Goal: Task Accomplishment & Management: Complete application form

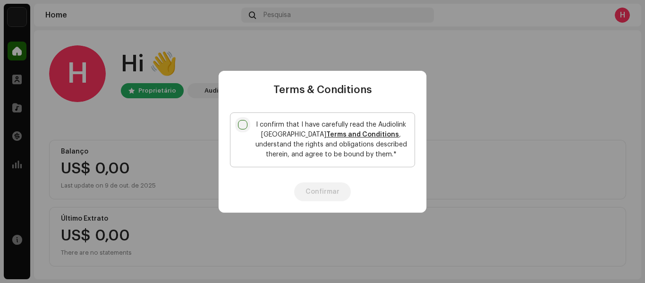
click at [242, 125] on input "I confirm that I have carefully read the Audiolink Brasil Terms and Conditions …" at bounding box center [242, 124] width 9 height 9
checkbox input "true"
click at [327, 188] on button "Confirmar" at bounding box center [322, 191] width 57 height 19
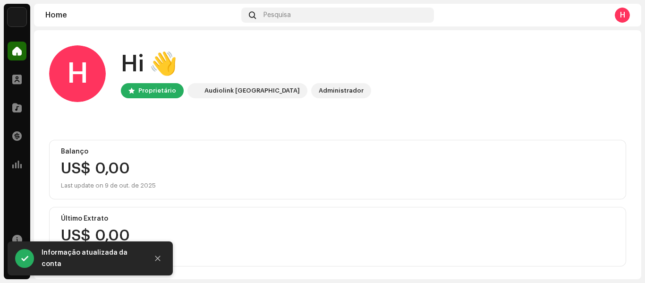
scroll to position [2, 0]
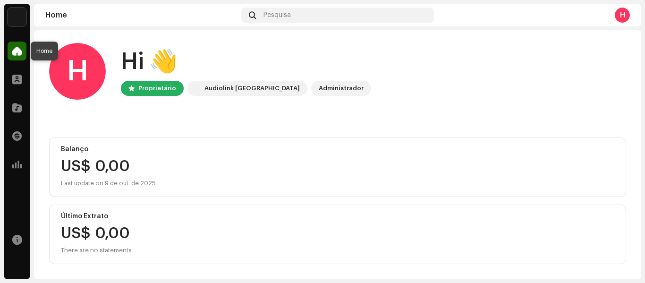
click at [17, 52] on span at bounding box center [16, 51] width 9 height 8
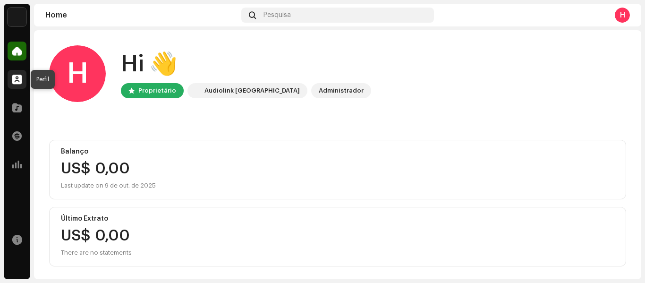
click at [20, 81] on span at bounding box center [16, 80] width 9 height 8
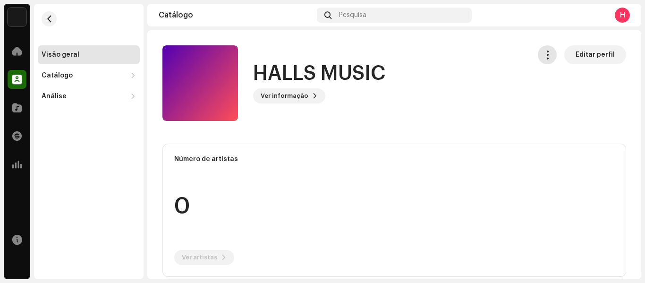
click at [546, 58] on span "button" at bounding box center [547, 55] width 9 height 8
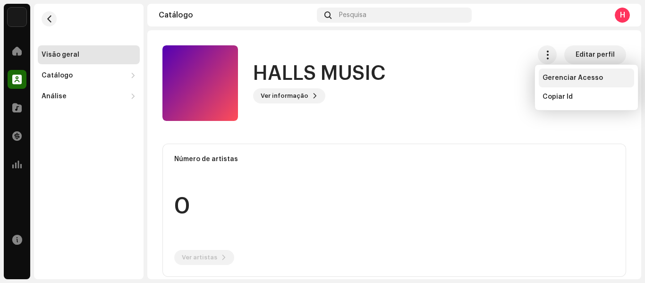
click at [593, 81] on span "Gerenciar Acesso" at bounding box center [573, 78] width 60 height 8
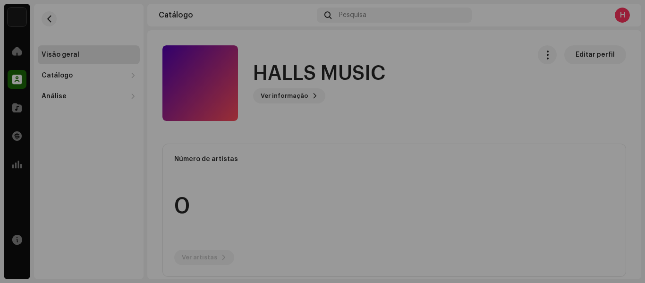
click at [586, 81] on div "HALLS MUSIC Portal de Gravadora Invite Member Member Email Last Active Status N…" at bounding box center [322, 141] width 645 height 283
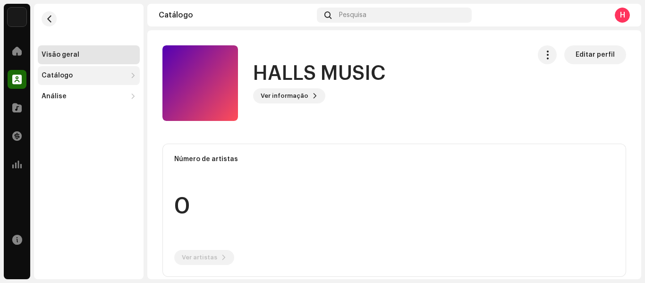
click at [76, 75] on div "Catálogo" at bounding box center [84, 76] width 85 height 8
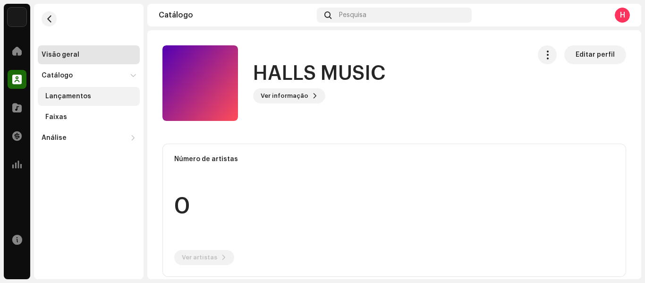
click at [73, 98] on div "Lançamentos" at bounding box center [68, 97] width 46 height 8
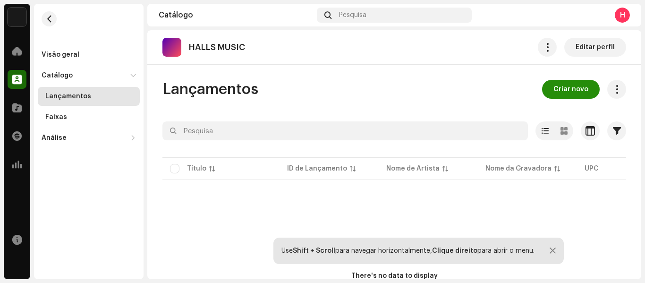
click at [563, 92] on span "Criar novo" at bounding box center [571, 89] width 35 height 19
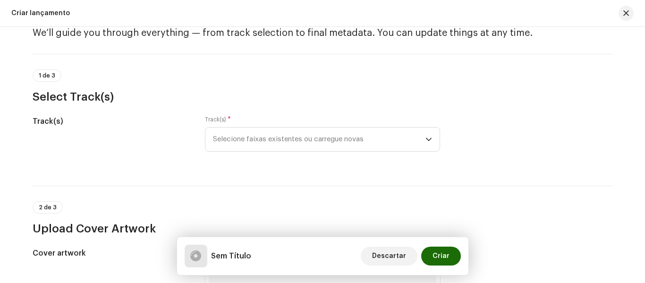
scroll to position [47, 0]
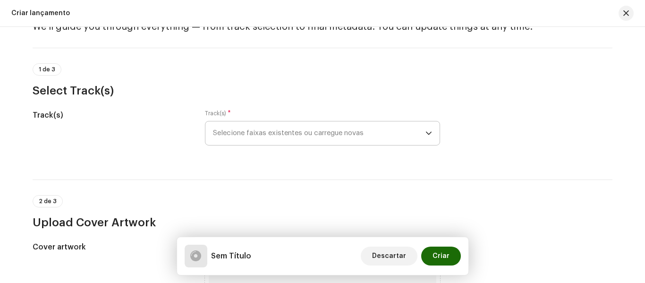
click at [427, 134] on icon "dropdown trigger" at bounding box center [429, 133] width 6 height 3
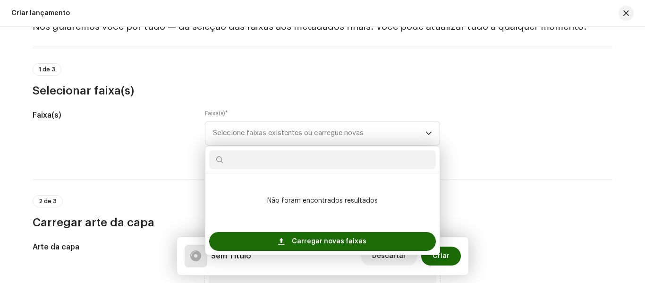
click at [530, 149] on div "Faixa(s) Faixa(s) * Selecione faixas existentes ou carregue novas Não foram enc…" at bounding box center [323, 133] width 580 height 47
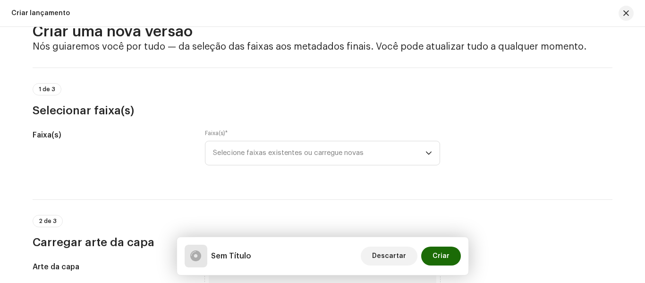
scroll to position [0, 0]
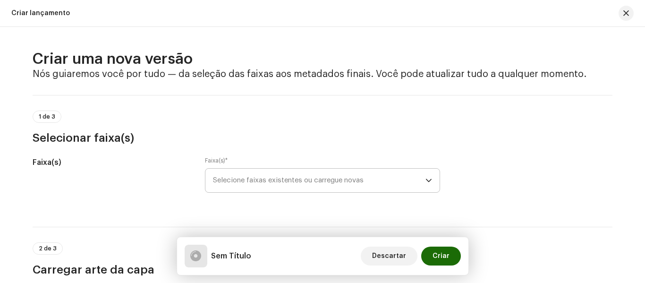
click at [426, 180] on icon "gatilho suspenso" at bounding box center [429, 180] width 7 height 7
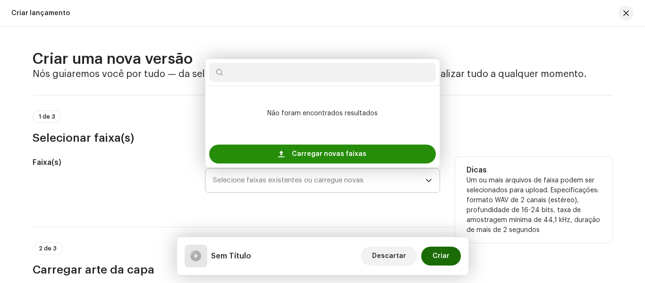
click at [365, 153] on div "Carregar novas faixas" at bounding box center [322, 154] width 227 height 19
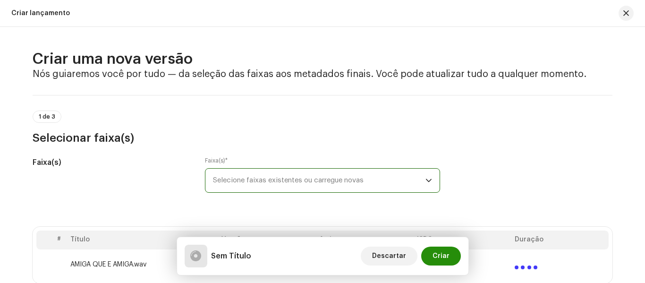
click at [445, 256] on span "Criar" at bounding box center [441, 256] width 17 height 19
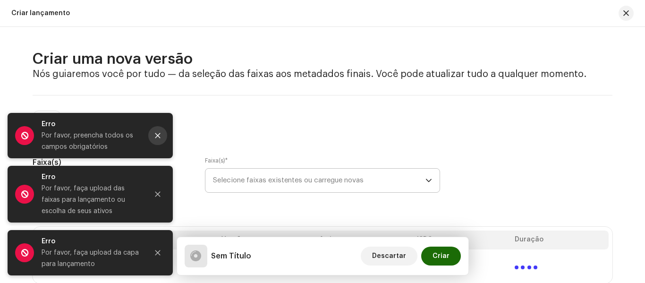
click at [158, 136] on icon "Fechar" at bounding box center [157, 135] width 5 height 5
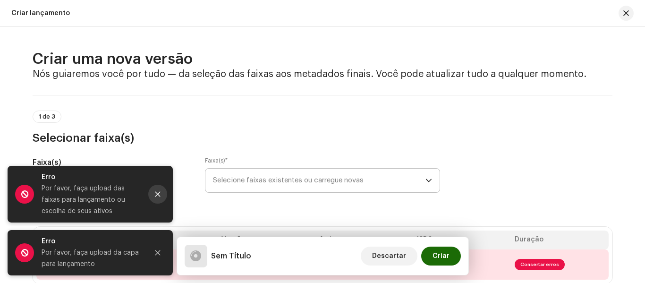
click at [158, 193] on icon "Fechar" at bounding box center [157, 194] width 7 height 7
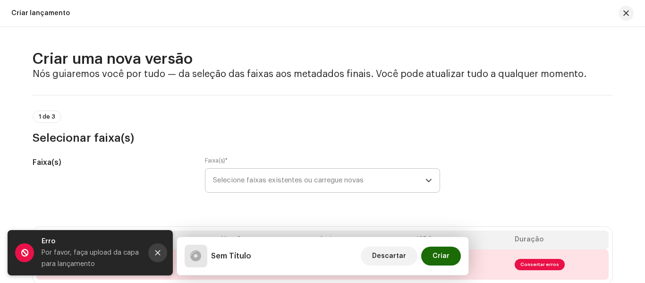
click at [158, 254] on icon "Fechar" at bounding box center [157, 252] width 7 height 7
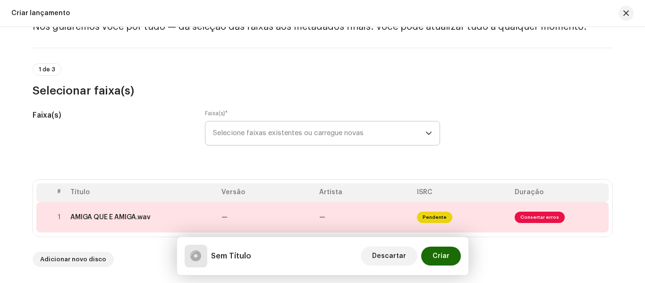
scroll to position [94, 0]
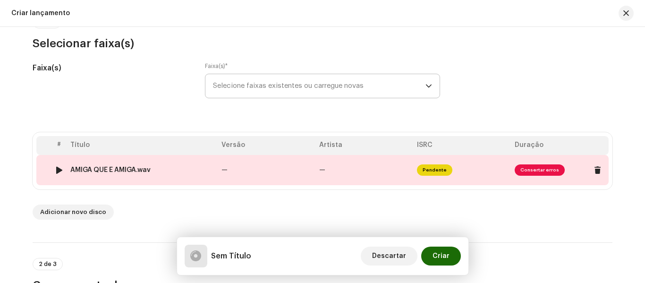
click at [534, 173] on span "Consertar erros" at bounding box center [540, 169] width 50 height 11
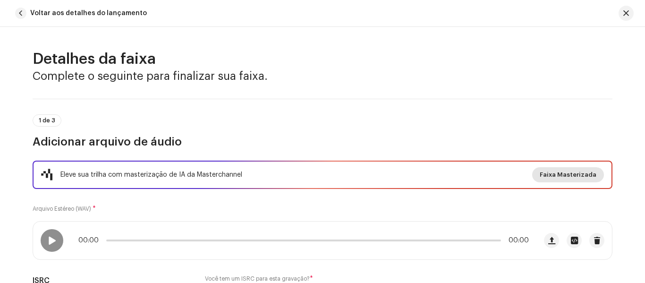
click at [573, 176] on span "Faixa Masterizada" at bounding box center [568, 174] width 57 height 19
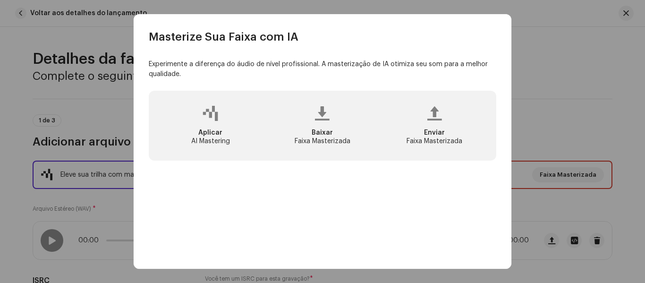
click at [430, 121] on div "Enviar Faixa Masterizada" at bounding box center [435, 125] width 108 height 55
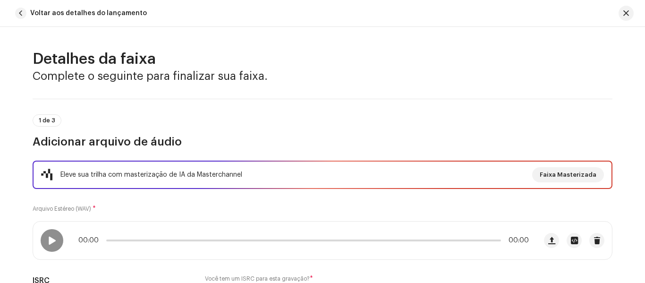
click at [625, 136] on div "Masterize Sua Faixa com IA Experimente a diferença do áudio de nível profission…" at bounding box center [322, 141] width 645 height 283
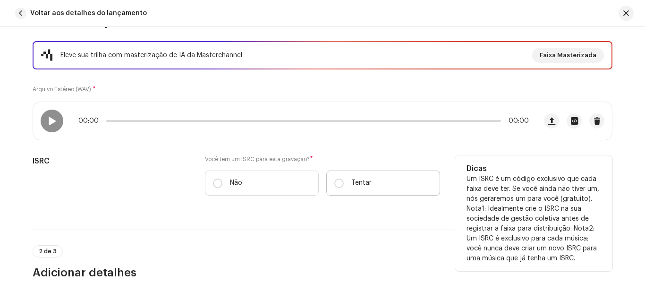
scroll to position [142, 0]
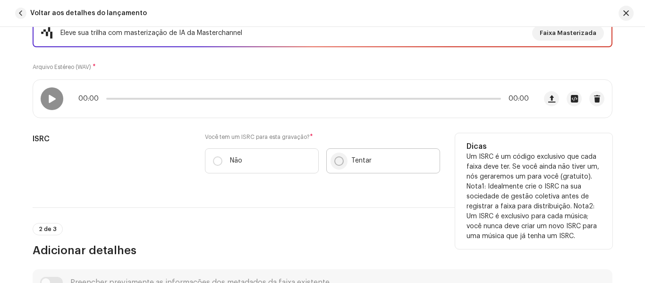
click at [336, 162] on input "Tentar" at bounding box center [338, 160] width 9 height 9
radio input "true"
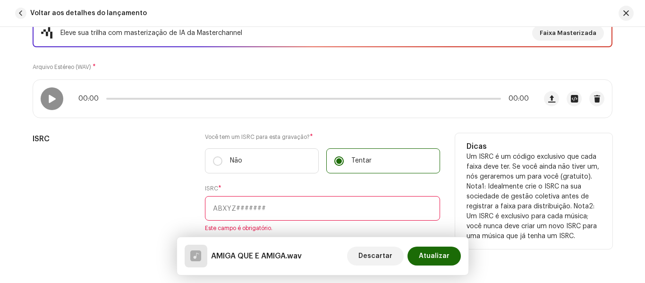
click at [367, 206] on input "text" at bounding box center [322, 208] width 235 height 25
paste input "BKIEU2500012"
type input "BKIEU2500012"
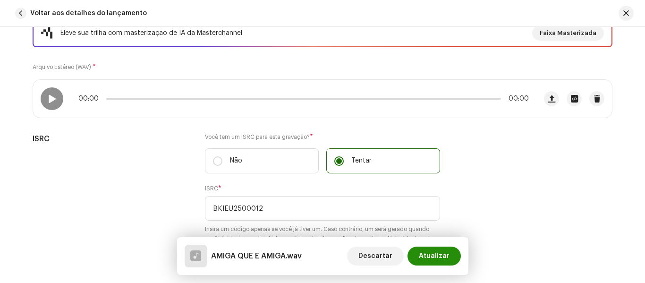
click at [439, 257] on span "Atualizar" at bounding box center [434, 256] width 31 height 19
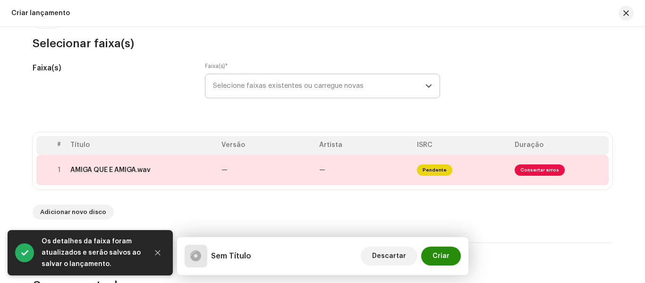
click at [448, 257] on span "Criar" at bounding box center [441, 256] width 17 height 19
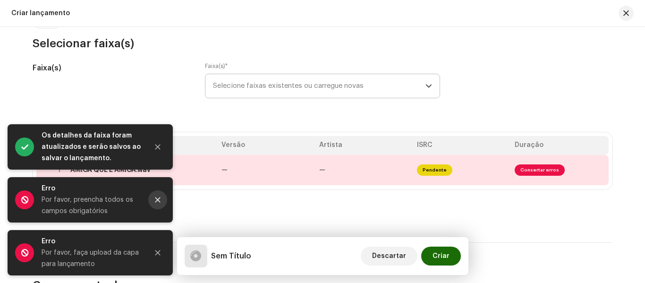
click at [159, 198] on icon "Fechar" at bounding box center [157, 199] width 7 height 7
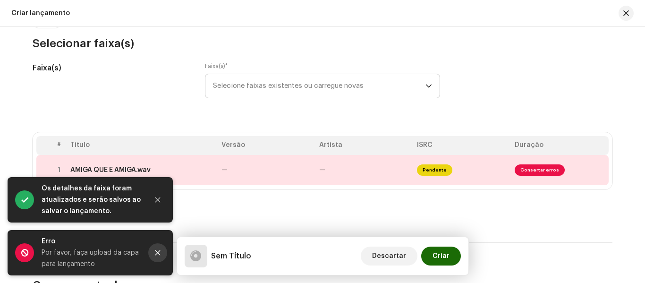
click at [162, 252] on button "Fechar" at bounding box center [157, 252] width 19 height 19
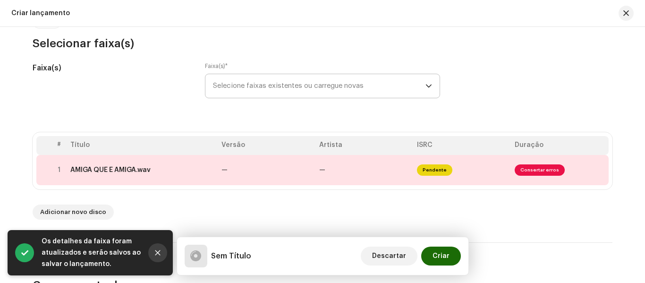
click at [157, 253] on icon "Fechar" at bounding box center [157, 252] width 7 height 7
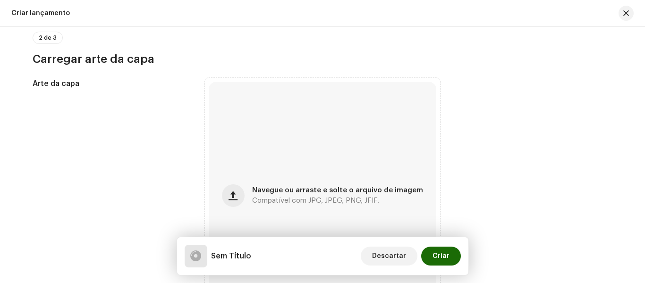
scroll to position [378, 0]
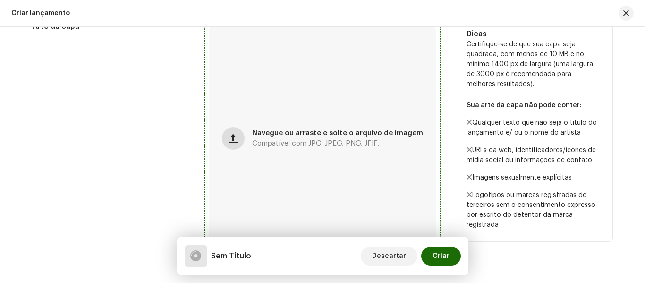
click at [235, 136] on span "button" at bounding box center [233, 139] width 9 height 8
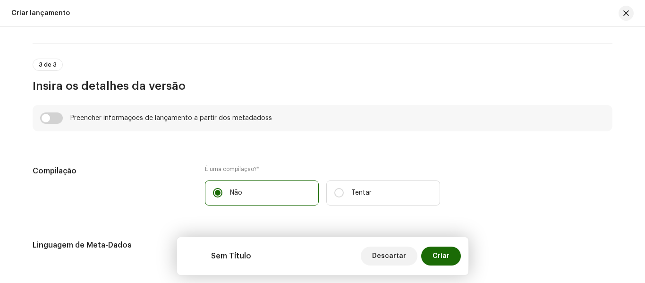
scroll to position [614, 0]
click at [63, 119] on div "Preencher informações de lançamento a partir dos metadadoss" at bounding box center [322, 117] width 565 height 11
click at [49, 119] on input "checkbox" at bounding box center [51, 117] width 23 height 11
checkbox input "true"
type input "AMIGA QUE E AMIGA.wav"
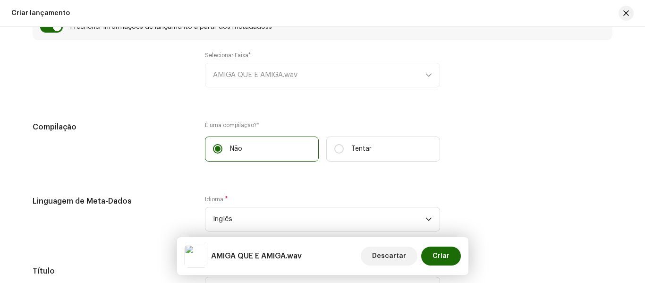
scroll to position [708, 0]
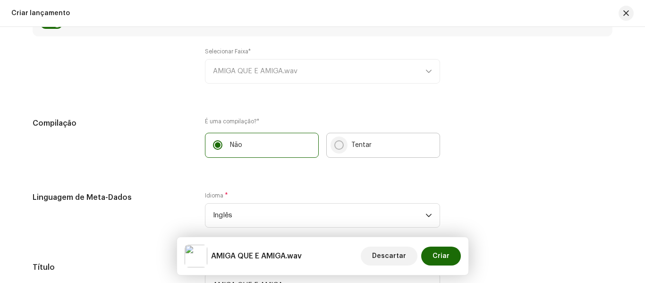
click at [338, 146] on input "Tentar" at bounding box center [338, 144] width 9 height 9
radio input "true"
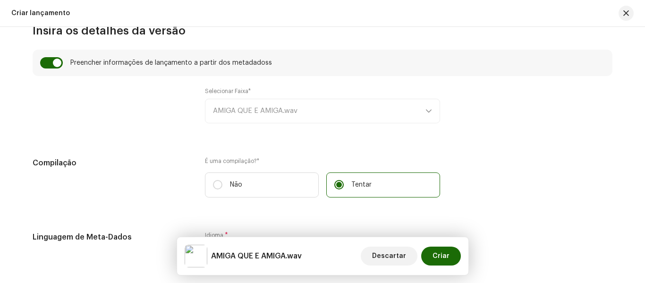
scroll to position [614, 0]
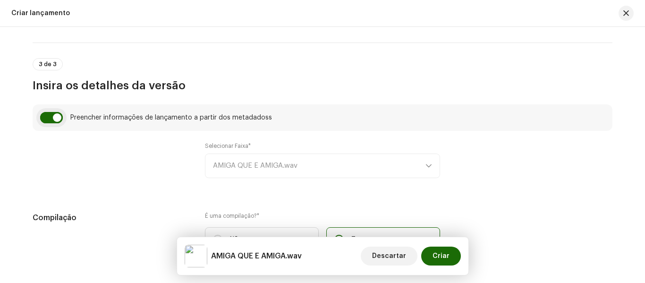
click at [41, 120] on input "checkbox" at bounding box center [51, 117] width 23 height 11
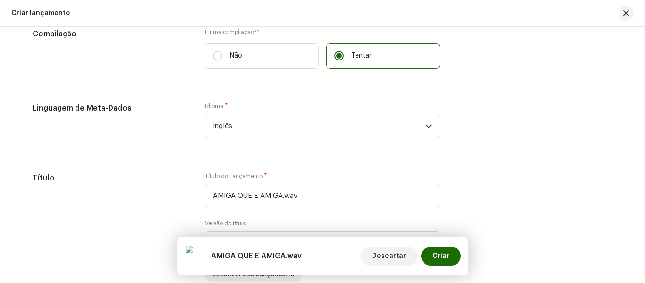
scroll to position [756, 0]
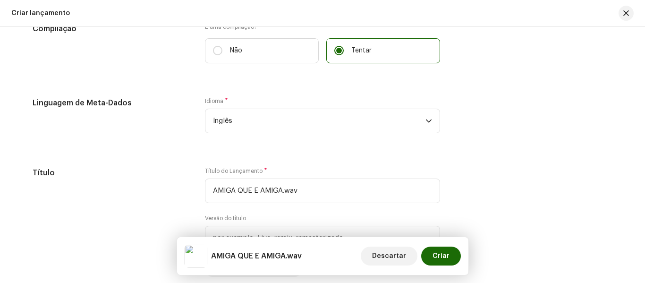
click at [363, 55] on p "Tentar" at bounding box center [361, 51] width 20 height 10
click at [344, 55] on input "Tentar" at bounding box center [338, 50] width 9 height 9
click at [346, 53] on label "Tentar" at bounding box center [383, 50] width 114 height 25
click at [344, 53] on input "Tentar" at bounding box center [338, 50] width 9 height 9
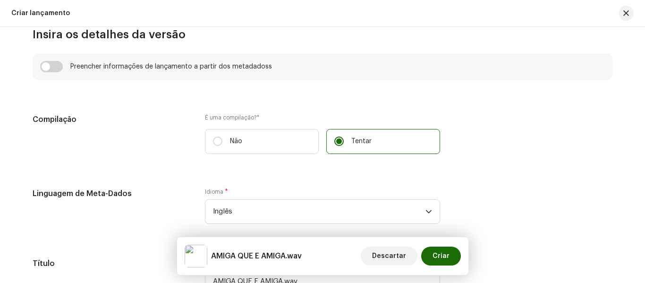
scroll to position [661, 0]
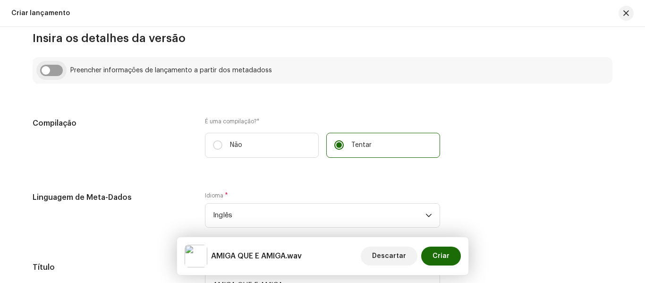
click at [53, 67] on input "checkbox" at bounding box center [51, 70] width 23 height 11
checkbox input "true"
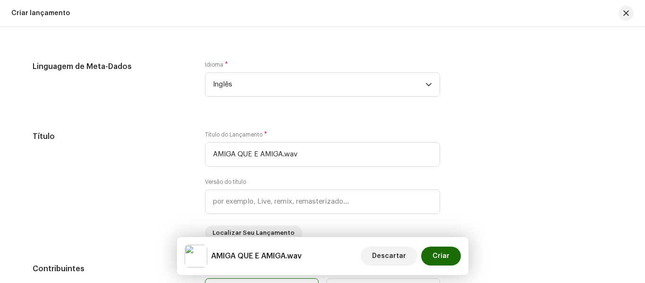
scroll to position [850, 0]
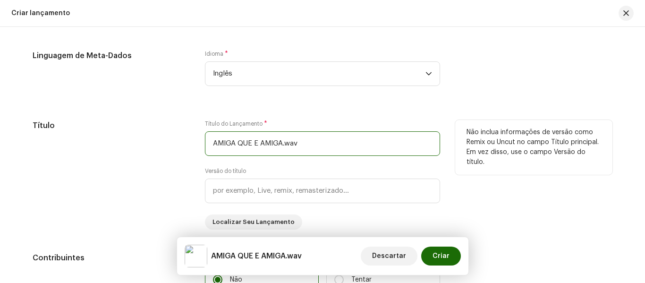
click at [308, 143] on input "AMIGA QUE E AMIGA.wav" at bounding box center [322, 143] width 235 height 25
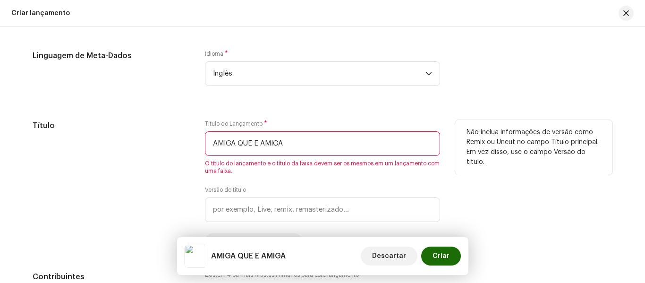
type input "AMIGA QUE E AMIGA"
click at [139, 171] on div "Título" at bounding box center [111, 184] width 157 height 128
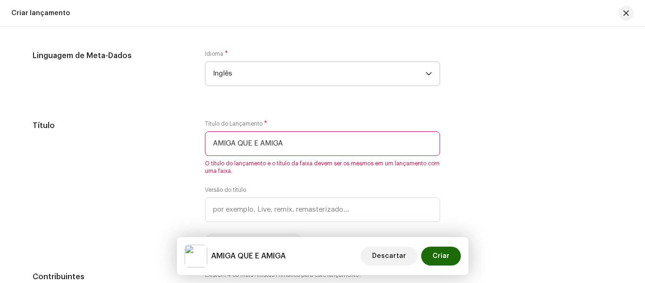
click at [426, 72] on icon "gatilho suspenso" at bounding box center [429, 73] width 6 height 3
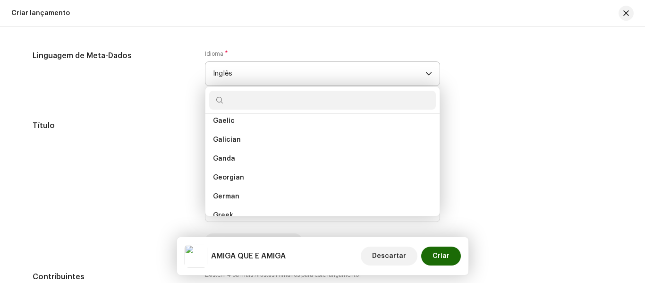
scroll to position [1062, 0]
type input "b"
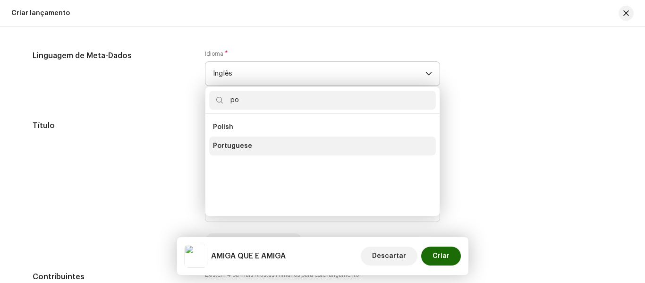
type input "po"
click at [256, 148] on li "Portuguese" at bounding box center [322, 145] width 227 height 19
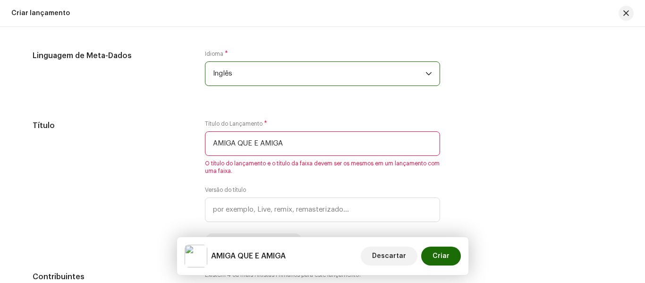
click at [591, 80] on div "Linguagem de Meta-Dados Idioma * Inglês" at bounding box center [323, 73] width 580 height 47
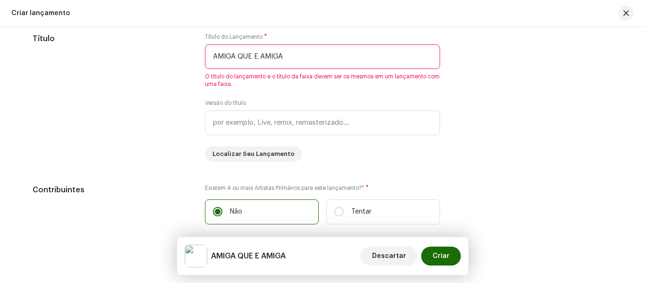
scroll to position [945, 0]
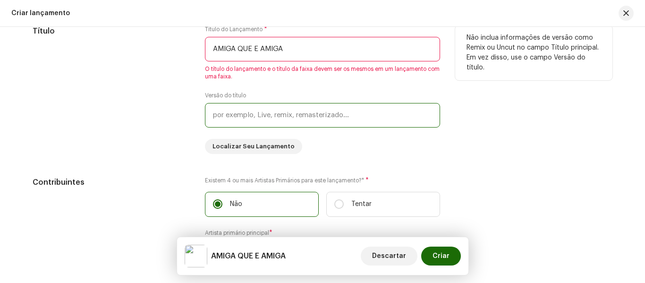
click at [370, 118] on input "text" at bounding box center [322, 115] width 235 height 25
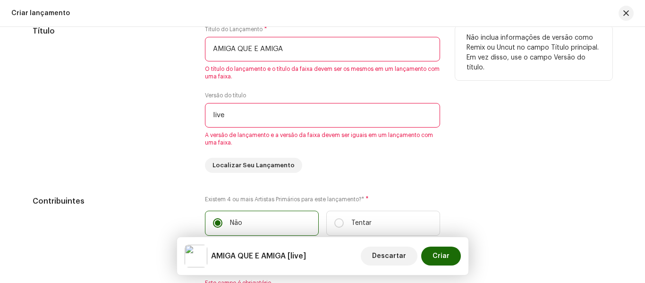
scroll to position [992, 0]
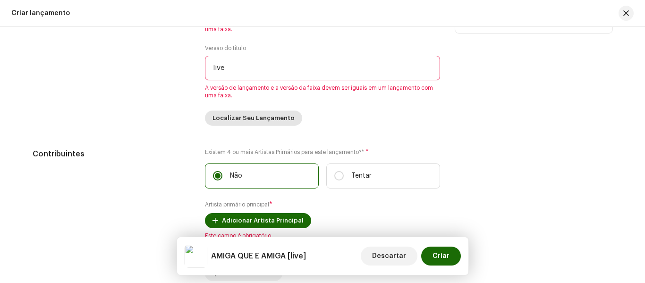
type input "live"
click at [256, 121] on span "Localizar Seu Lançamento" at bounding box center [254, 118] width 82 height 19
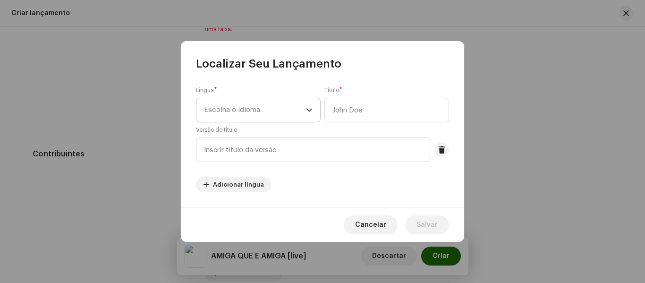
click at [311, 111] on icon "gatilho suspenso" at bounding box center [309, 110] width 7 height 7
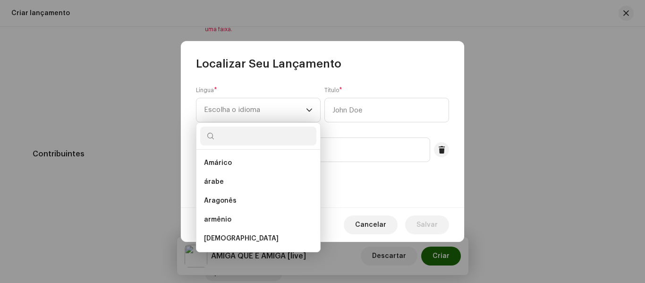
scroll to position [142, 0]
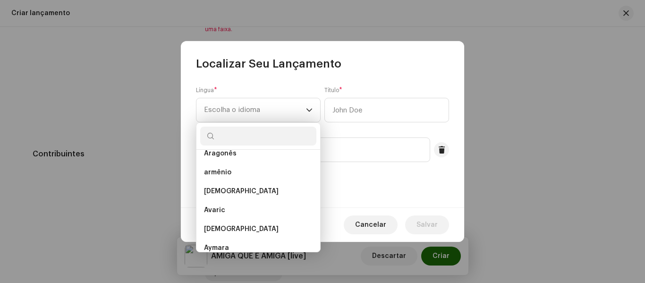
type input "p"
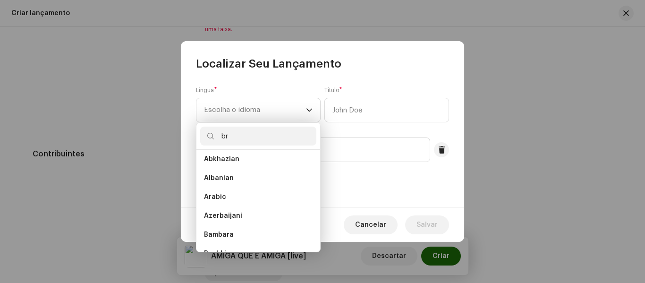
scroll to position [0, 0]
type input "b"
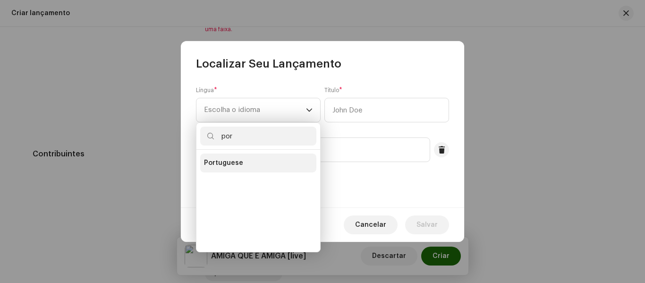
type input "por"
click at [237, 166] on span "Portuguese" at bounding box center [223, 162] width 39 height 9
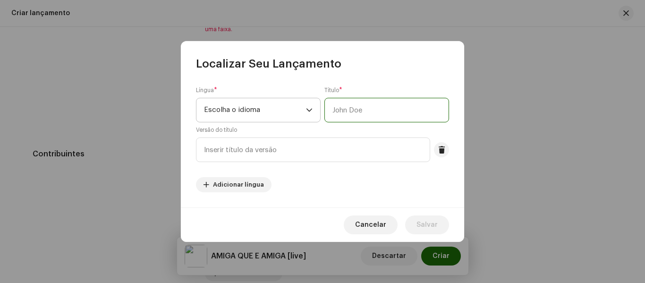
drag, startPoint x: 373, startPoint y: 107, endPoint x: 309, endPoint y: 112, distance: 63.5
click at [309, 112] on div "Língua * Escolha o idioma Título * Versão do título" at bounding box center [322, 124] width 253 height 76
type input "AMIGA QUE É AMIGA"
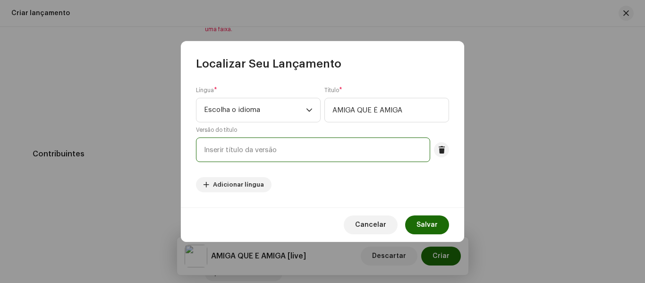
click at [292, 154] on input "text" at bounding box center [313, 149] width 234 height 25
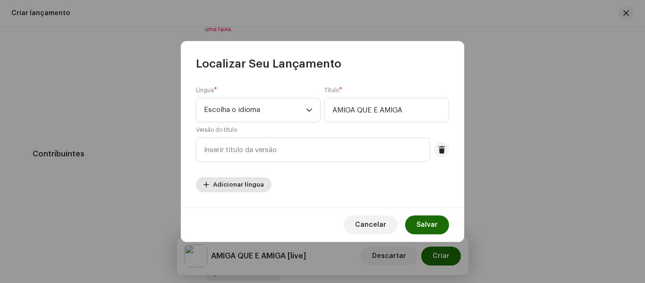
click at [249, 187] on span "Adicionar língua" at bounding box center [238, 184] width 51 height 19
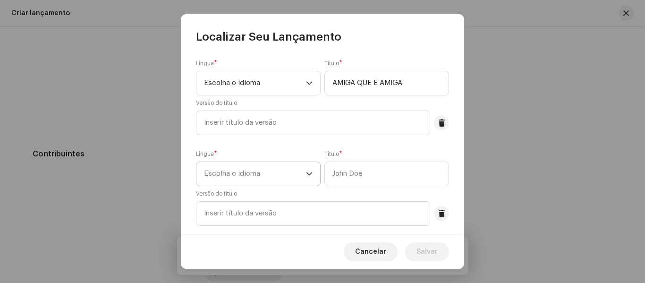
click at [310, 174] on icon "gatilho suspenso" at bounding box center [309, 173] width 7 height 7
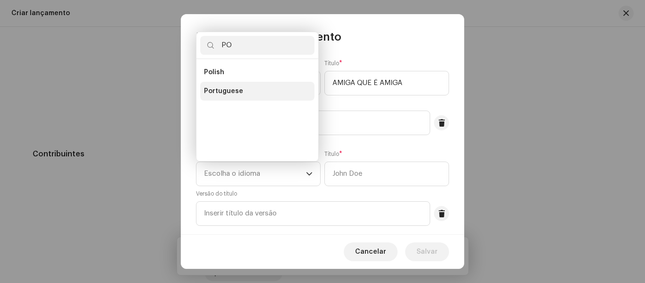
type input "PO"
click at [237, 90] on span "Portuguese" at bounding box center [223, 90] width 39 height 9
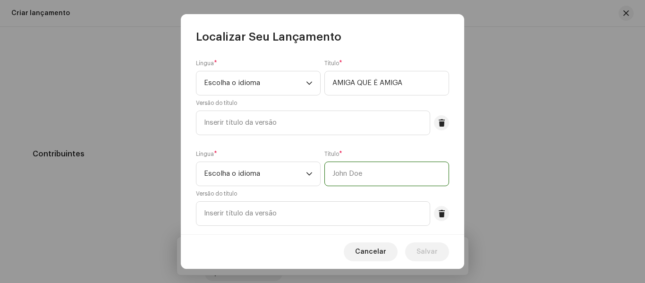
click at [376, 174] on input "text" at bounding box center [386, 174] width 125 height 25
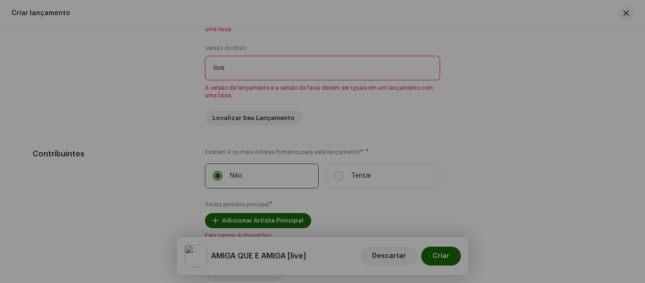
click at [522, 162] on div "Localizar Seu Lançamento Língua * Escolha o idioma Título * AMIGA QUE É AMIGA V…" at bounding box center [322, 141] width 645 height 283
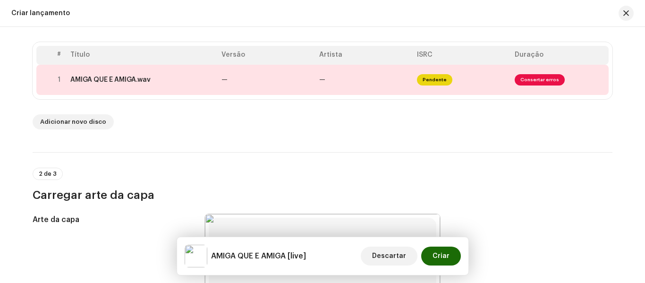
scroll to position [189, 0]
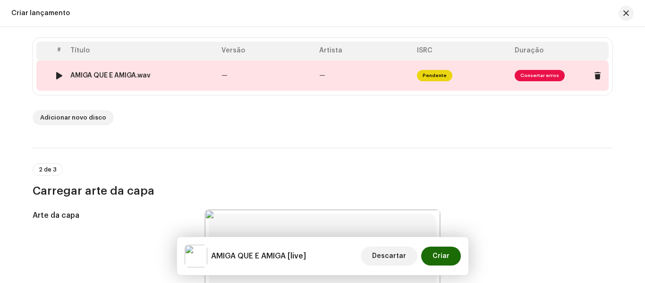
click at [539, 72] on span "Consertar erros" at bounding box center [540, 75] width 50 height 11
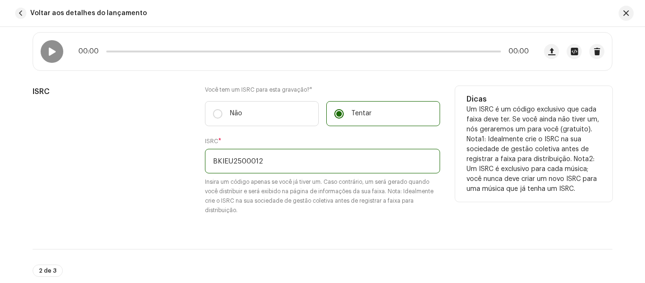
click at [289, 160] on input "BKIEU2500012" at bounding box center [322, 161] width 235 height 25
drag, startPoint x: 289, startPoint y: 160, endPoint x: 43, endPoint y: 152, distance: 245.2
click at [43, 152] on div "ISRC Você tem um ISRC para esta gravação? * Não Tentar ISRC * BKIEU2500012 Insi…" at bounding box center [323, 156] width 580 height 140
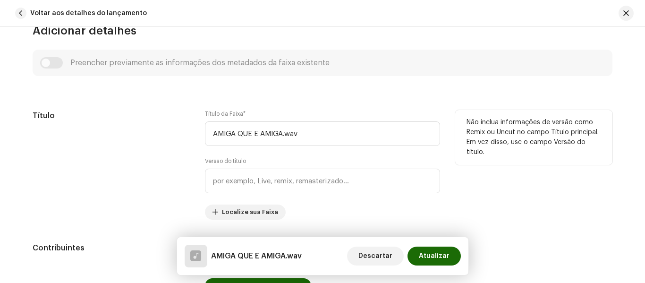
scroll to position [472, 0]
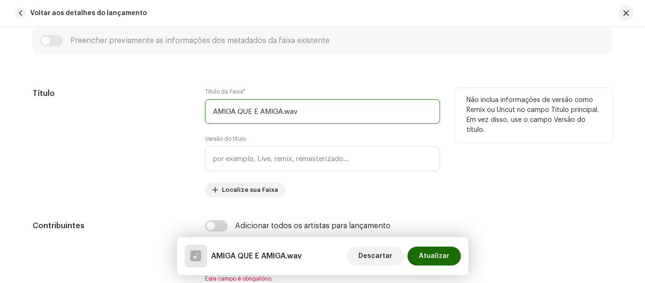
click at [307, 113] on input "AMIGA QUE E AMIGA.wav" at bounding box center [322, 111] width 235 height 25
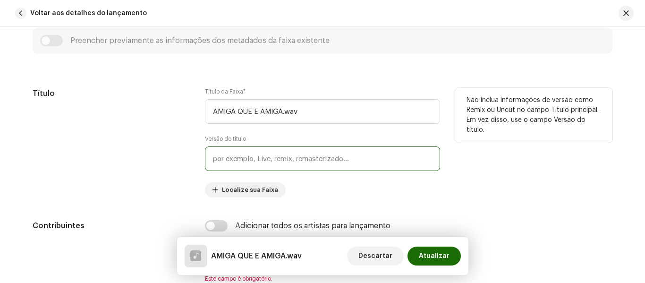
click at [248, 162] on input "text" at bounding box center [322, 158] width 235 height 25
type input "Live"
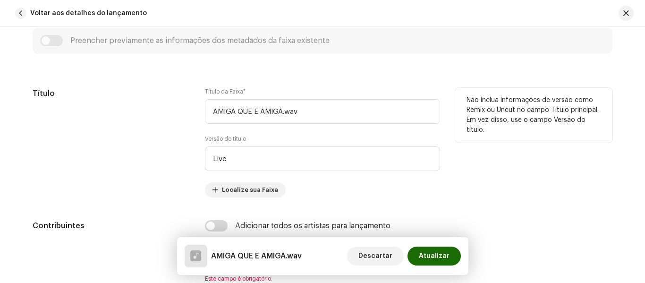
click at [552, 171] on div "Não inclua informações de versão como Remix ou Uncut no campo Título principal.…" at bounding box center [533, 143] width 157 height 110
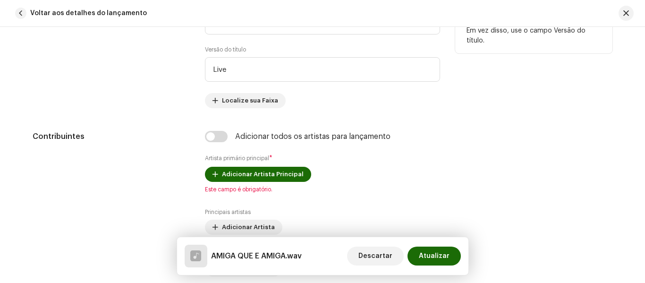
scroll to position [567, 0]
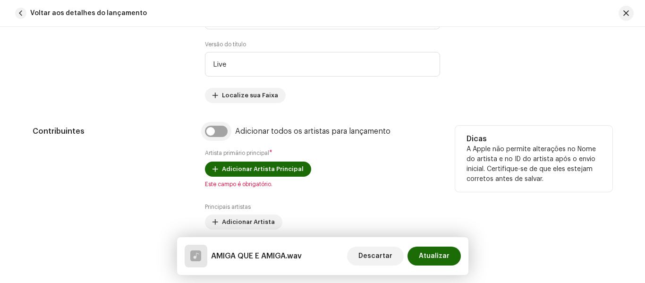
click at [223, 133] on input "checkbox" at bounding box center [216, 131] width 23 height 11
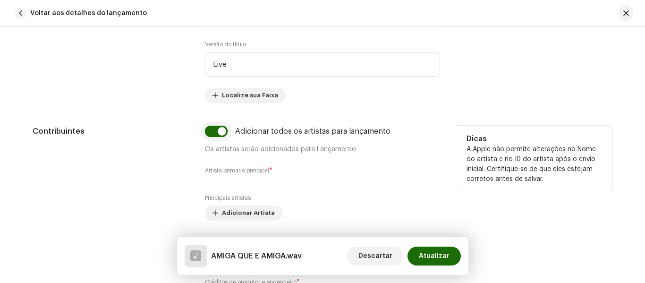
click at [211, 133] on input "checkbox" at bounding box center [216, 131] width 23 height 11
checkbox input "false"
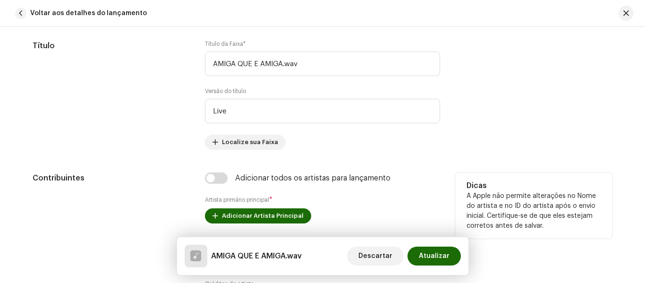
scroll to position [520, 0]
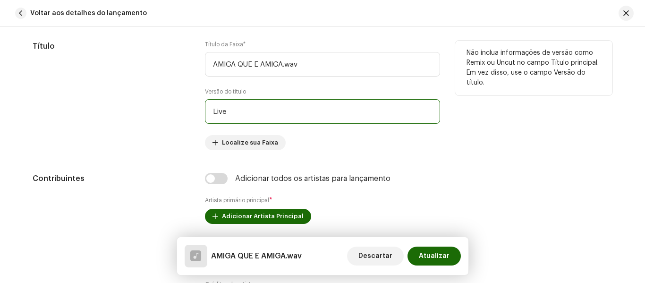
drag, startPoint x: 247, startPoint y: 110, endPoint x: 169, endPoint y: 109, distance: 77.9
click at [169, 109] on div "Título Título da Faixa * AMIGA QUE E AMIGA.wav Versão do título Live Localize s…" at bounding box center [323, 96] width 580 height 110
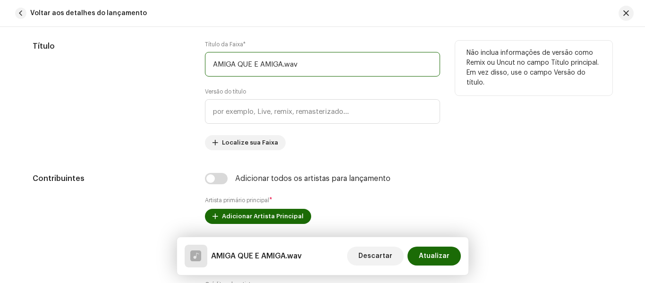
click at [318, 63] on input "AMIGA QUE E AMIGA.wav" at bounding box center [322, 64] width 235 height 25
type input "AMIGA QUE E AMIGA"
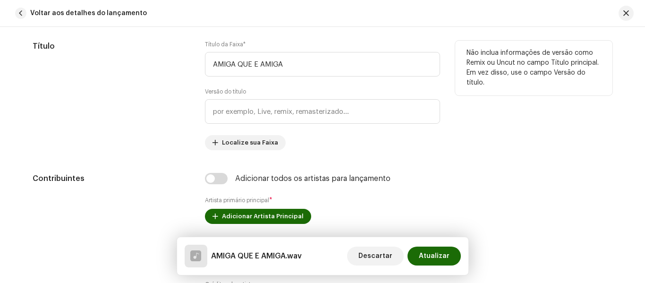
click at [125, 134] on div "Título" at bounding box center [111, 96] width 157 height 110
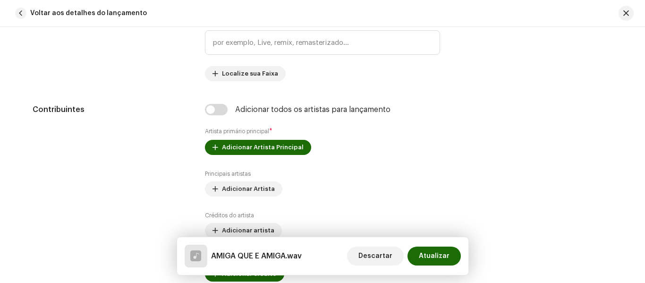
scroll to position [614, 0]
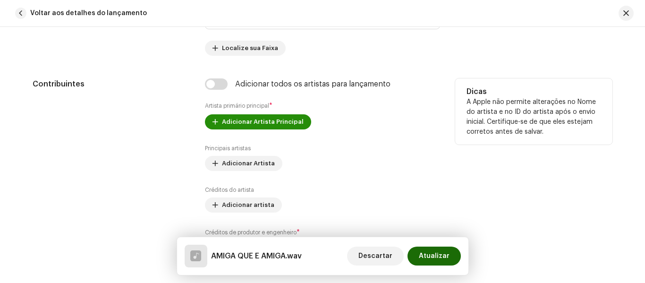
click at [279, 118] on span "Adicionar Artista Principal" at bounding box center [263, 121] width 82 height 19
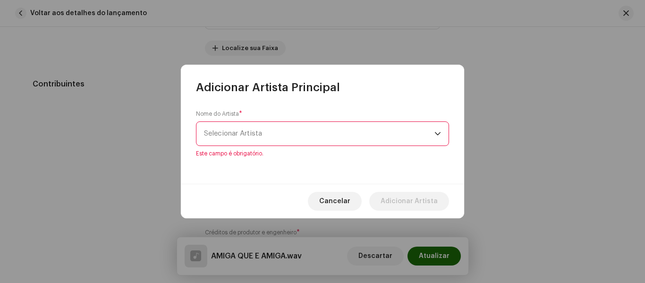
click at [273, 130] on span "Selecionar Artista" at bounding box center [319, 134] width 230 height 24
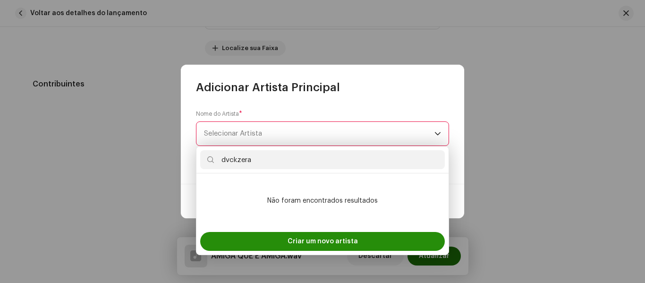
type input "dvckzera"
click at [383, 240] on div "Criar um novo artista" at bounding box center [322, 241] width 245 height 19
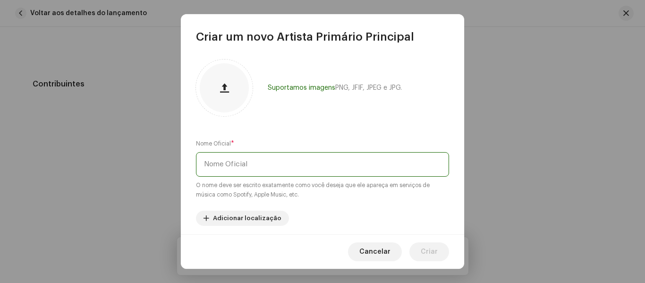
click at [298, 172] on input "text" at bounding box center [322, 164] width 253 height 25
type input "dvckzera"
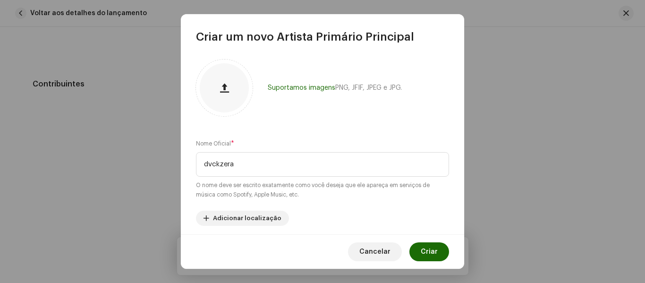
click at [433, 250] on font "Criar" at bounding box center [429, 251] width 17 height 7
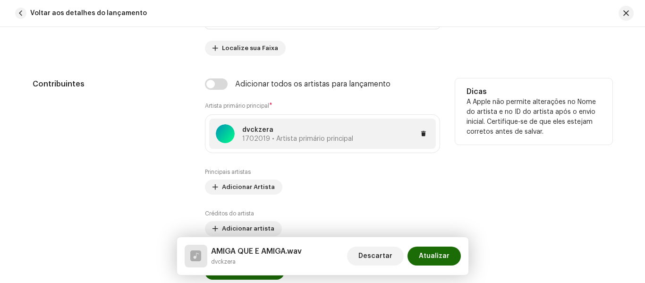
click at [257, 139] on span "1702019 • Artista primário principal" at bounding box center [297, 139] width 111 height 7
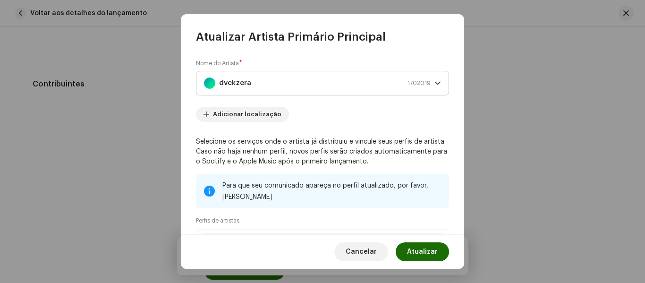
click at [209, 86] on div "dvckzera" at bounding box center [209, 82] width 11 height 11
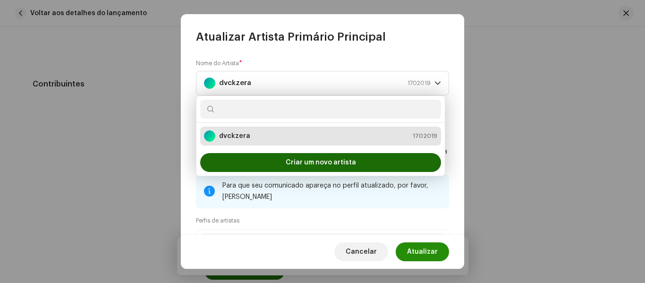
click at [434, 253] on font "Atualizar" at bounding box center [422, 251] width 31 height 7
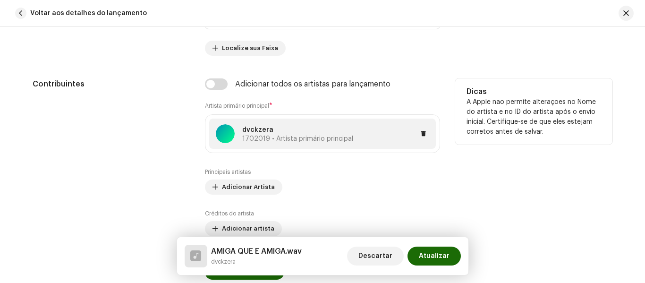
click at [278, 133] on p "dvckzera" at bounding box center [297, 130] width 111 height 10
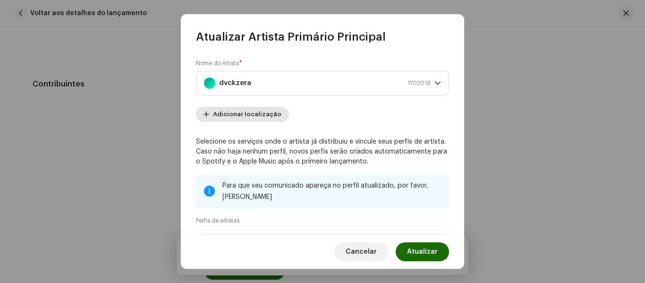
click at [264, 116] on font "Adicionar localização" at bounding box center [247, 114] width 68 height 6
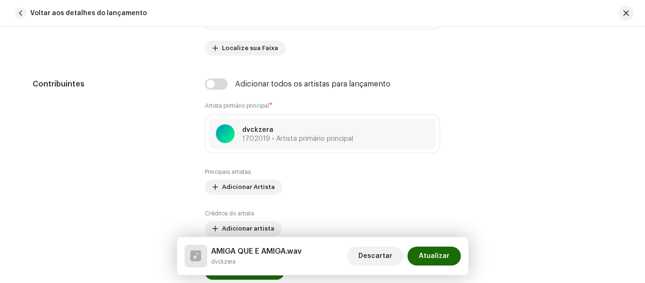
click at [509, 137] on div "Atualizar Artista Primário Principal Nome do Artista * dvckzera 1702019 Língua …" at bounding box center [322, 141] width 645 height 283
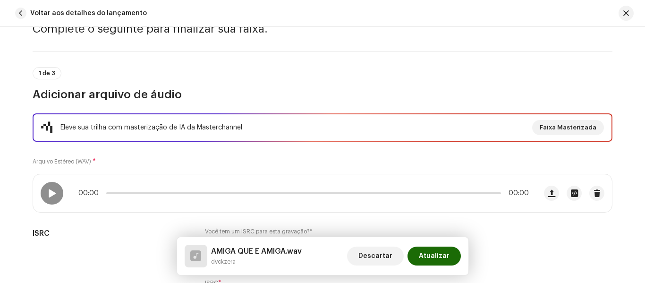
scroll to position [0, 0]
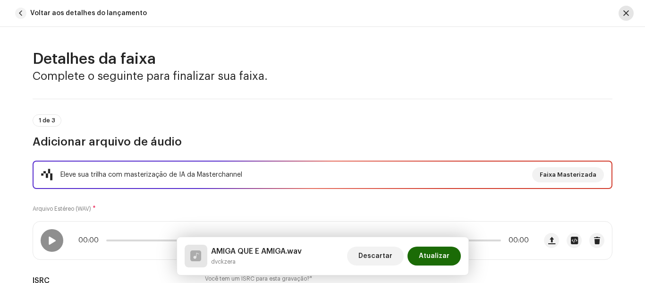
click at [631, 15] on button "button" at bounding box center [626, 13] width 15 height 15
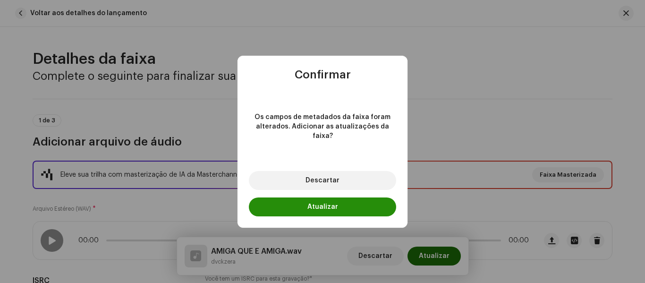
click at [346, 200] on button "Atualizar" at bounding box center [322, 206] width 147 height 19
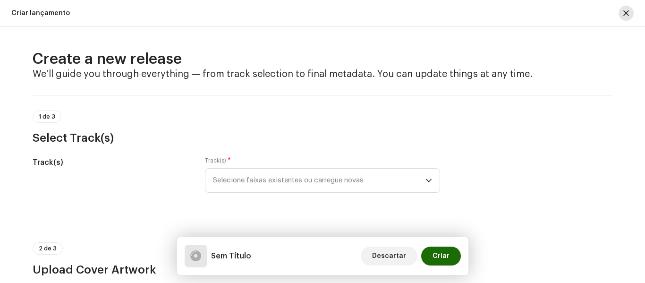
click at [625, 13] on span "button" at bounding box center [626, 13] width 6 height 8
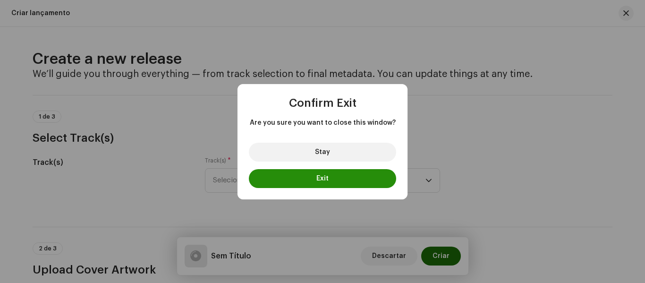
click at [340, 178] on button "Exit" at bounding box center [322, 178] width 147 height 19
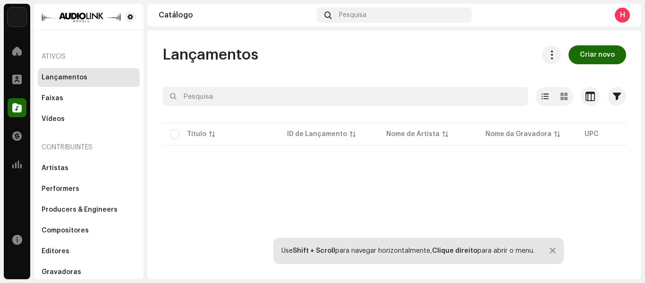
click at [627, 18] on div "H" at bounding box center [622, 15] width 15 height 15
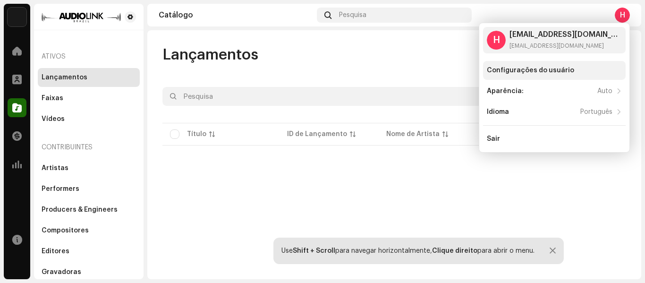
click at [529, 71] on div "Configurações do usuário" at bounding box center [530, 71] width 87 height 8
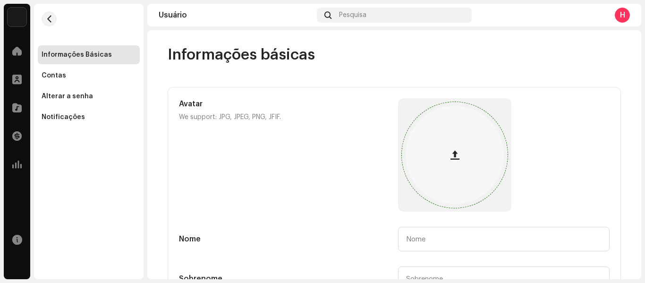
click at [452, 159] on span "button" at bounding box center [455, 155] width 9 height 8
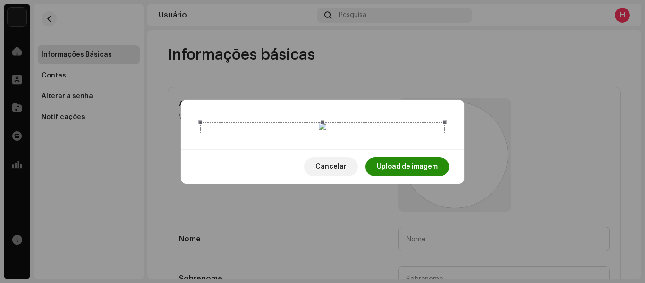
click at [413, 176] on span "Upload de imagem" at bounding box center [407, 166] width 61 height 19
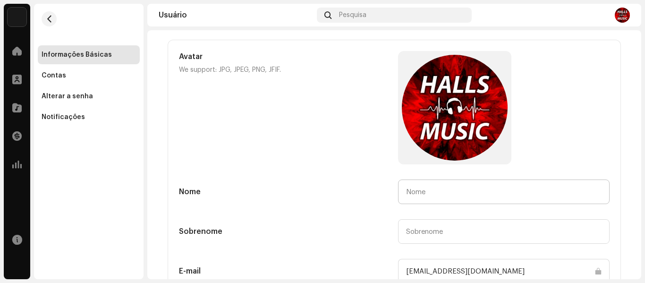
scroll to position [94, 0]
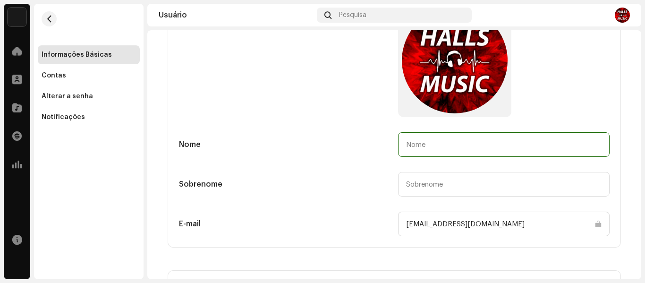
click at [441, 147] on input "text" at bounding box center [504, 144] width 212 height 25
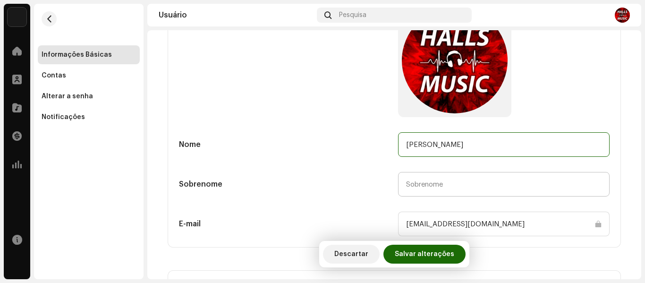
type input "Alirio"
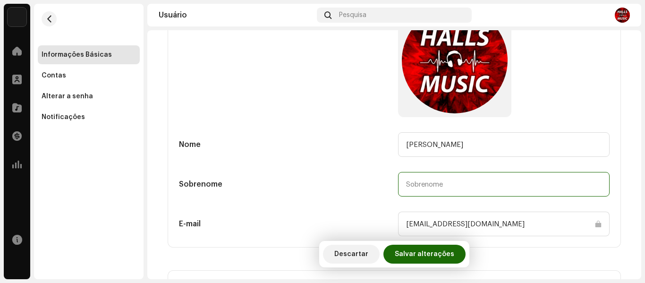
click at [431, 188] on input "text" at bounding box center [504, 184] width 212 height 25
type input "Halls"
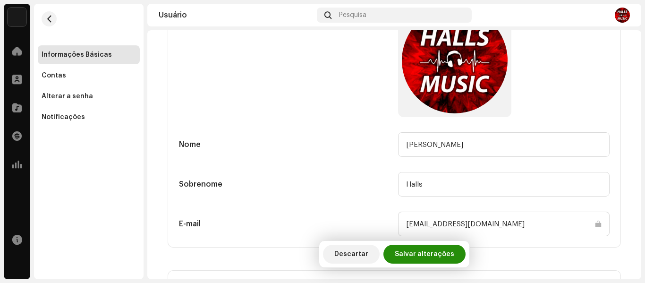
click at [435, 256] on span "Salvar alterações" at bounding box center [425, 254] width 60 height 19
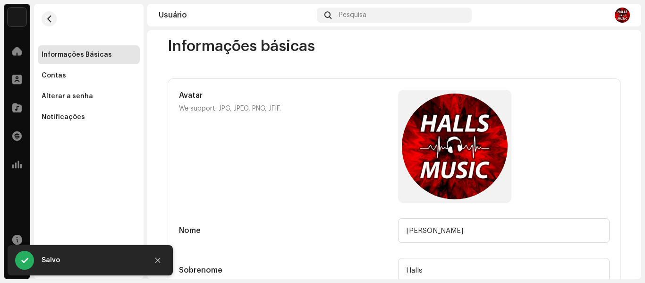
scroll to position [0, 0]
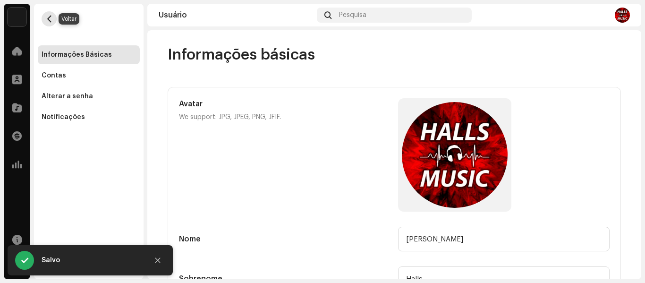
click at [48, 20] on span "button" at bounding box center [49, 19] width 7 height 8
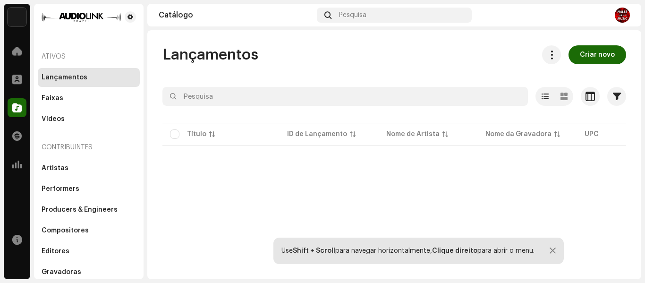
click at [627, 17] on img at bounding box center [622, 15] width 15 height 15
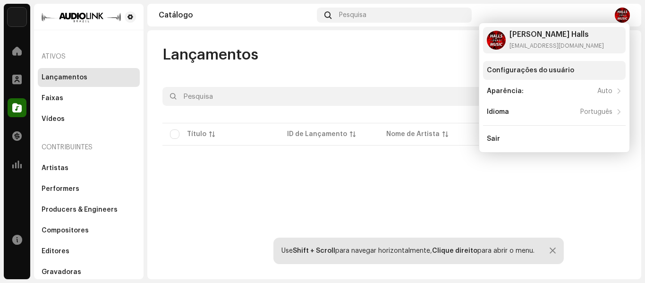
click at [555, 66] on div "Configurações do usuário" at bounding box center [554, 70] width 143 height 19
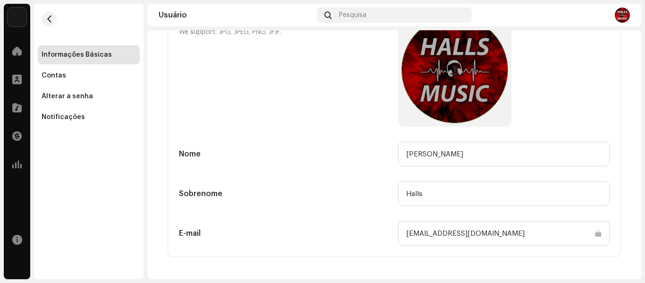
scroll to position [94, 0]
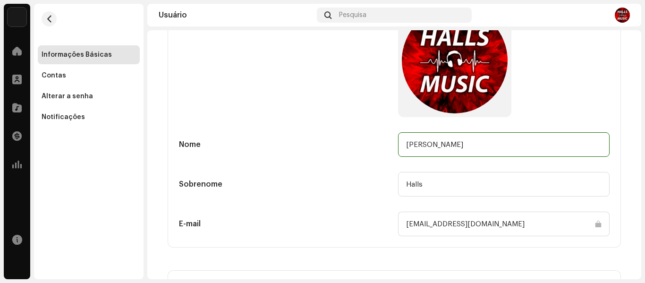
click at [439, 146] on input "Alirio" at bounding box center [504, 144] width 212 height 25
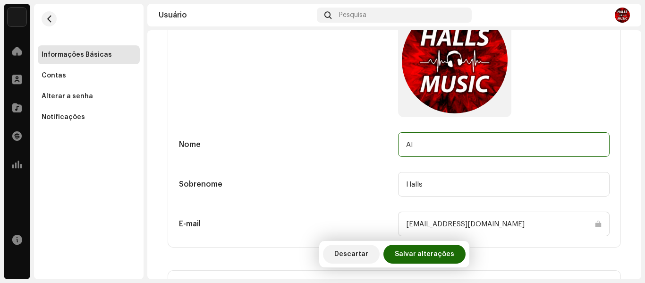
type input "A"
type input "Halls"
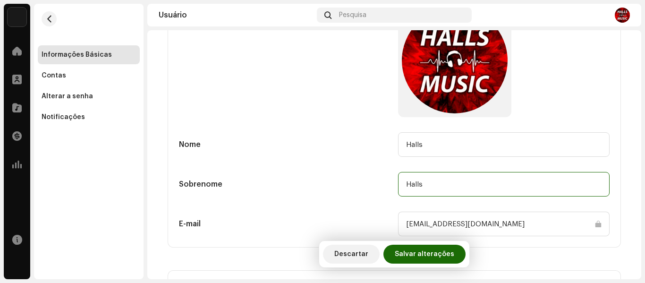
drag, startPoint x: 438, startPoint y: 188, endPoint x: 335, endPoint y: 196, distance: 103.2
click at [335, 196] on div "Sobrenome Halls" at bounding box center [394, 184] width 431 height 25
type input "Music"
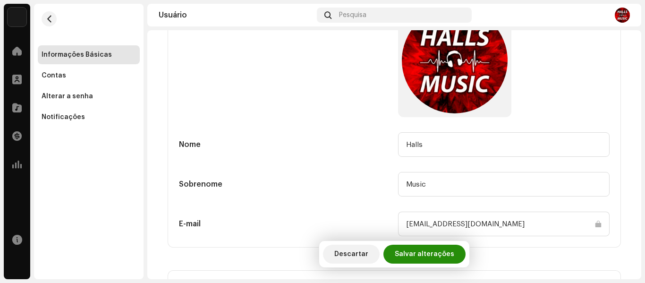
click at [423, 253] on span "Salvar alterações" at bounding box center [425, 254] width 60 height 19
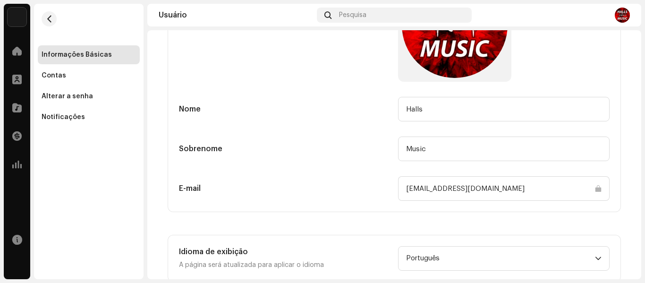
scroll to position [108, 0]
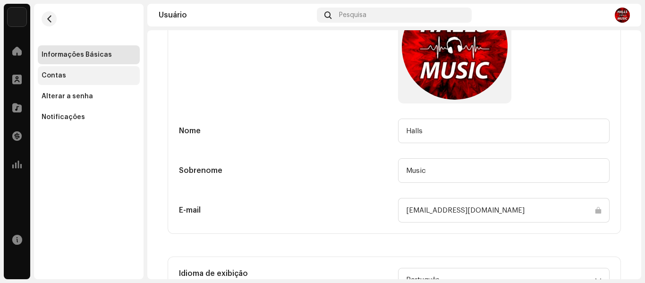
click at [46, 71] on div "Contas" at bounding box center [89, 75] width 102 height 19
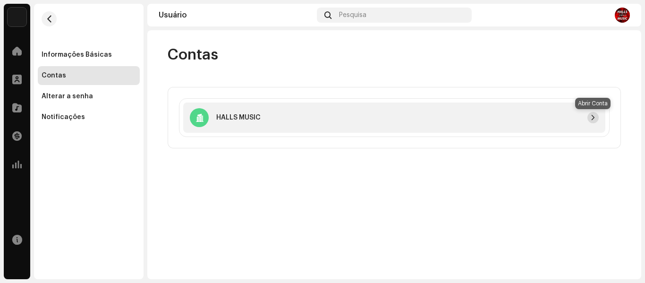
click at [594, 122] on button "button" at bounding box center [593, 117] width 11 height 11
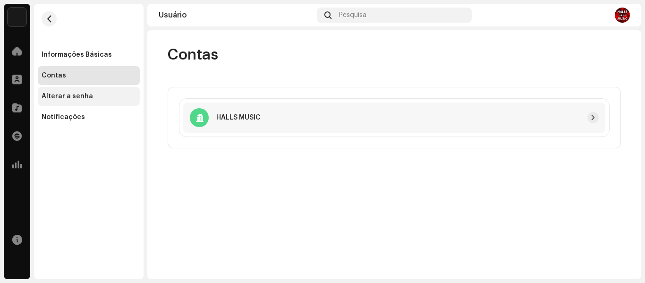
click at [80, 96] on div "Alterar a senha" at bounding box center [67, 97] width 51 height 8
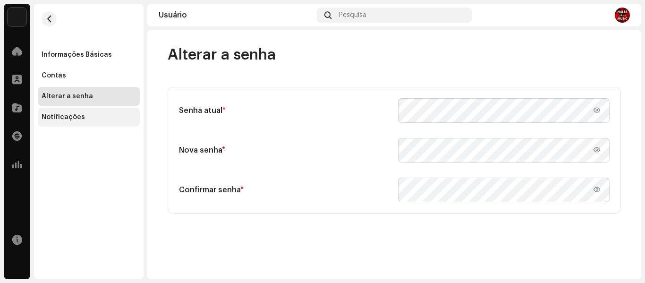
click at [83, 116] on div "Notificações" at bounding box center [89, 117] width 94 height 8
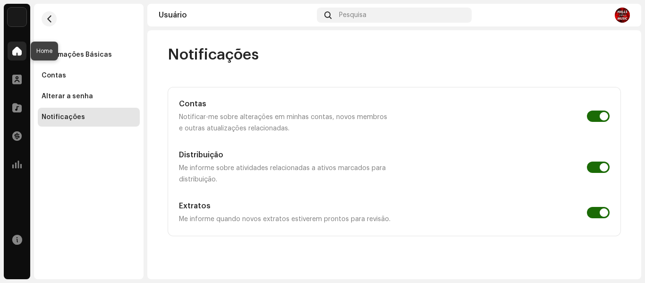
click at [17, 50] on span at bounding box center [16, 51] width 9 height 8
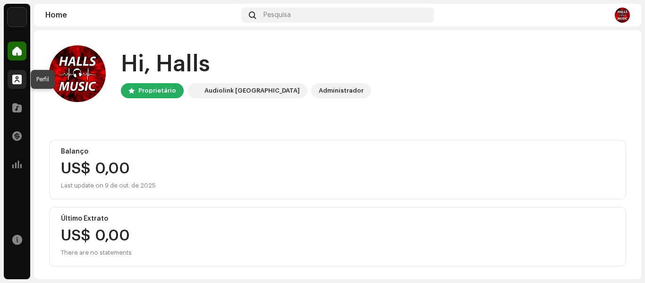
click at [19, 80] on span at bounding box center [16, 80] width 9 height 8
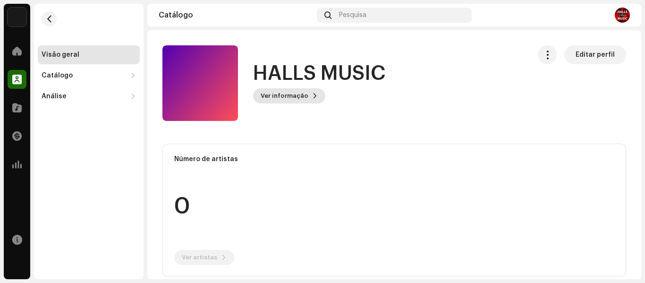
click at [307, 96] on button "Ver informação" at bounding box center [289, 95] width 72 height 15
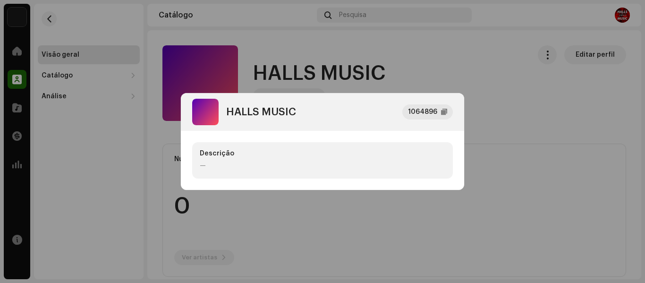
click at [208, 165] on div "—" at bounding box center [323, 166] width 246 height 10
click at [202, 161] on div "—" at bounding box center [323, 166] width 246 height 10
click at [203, 168] on div "—" at bounding box center [323, 166] width 246 height 10
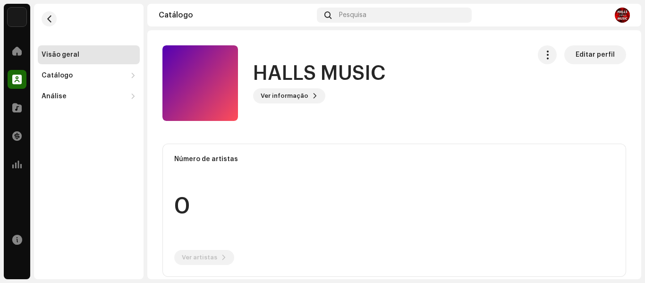
click at [518, 112] on div "HALLS MUSIC 1064896 Descrição —" at bounding box center [322, 141] width 645 height 283
click at [604, 55] on span "Editar perfil" at bounding box center [595, 54] width 39 height 19
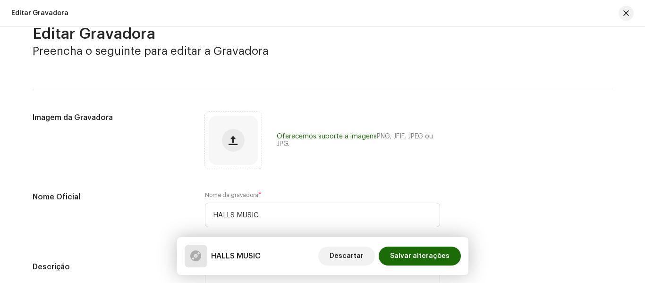
scroll to position [47, 0]
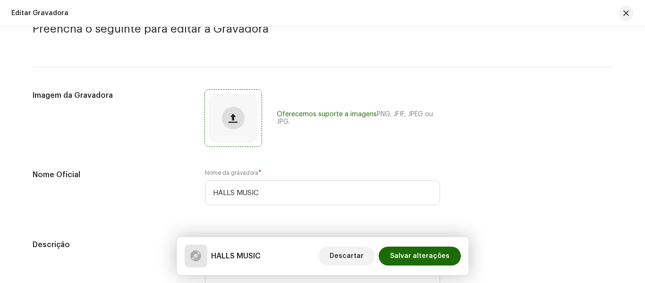
click at [229, 115] on span "button" at bounding box center [233, 118] width 9 height 8
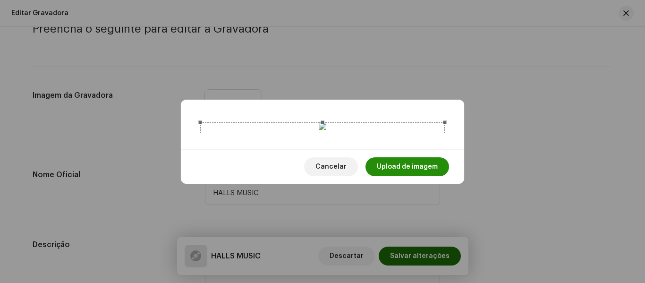
click at [419, 176] on span "Upload de imagem" at bounding box center [407, 166] width 61 height 19
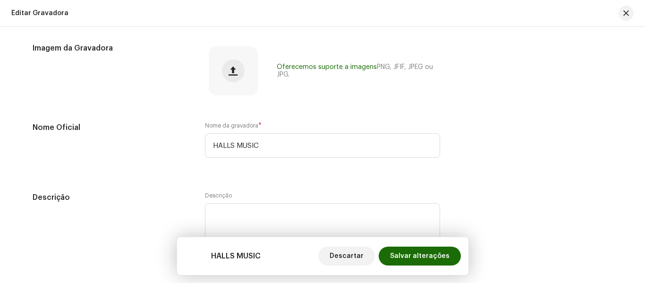
scroll to position [138, 0]
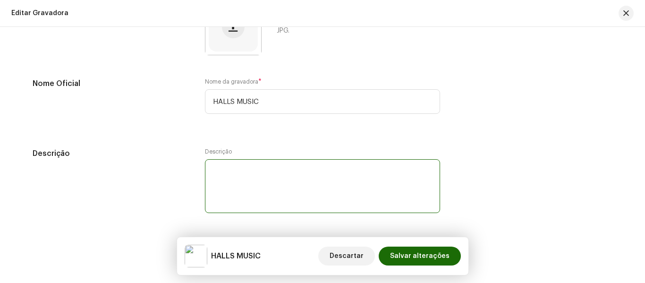
click at [285, 189] on textarea at bounding box center [322, 186] width 235 height 54
paste textarea "Bem vindo a HALLS MUSIC, o canal do som automotivo. Criado para divulgar sua mú…"
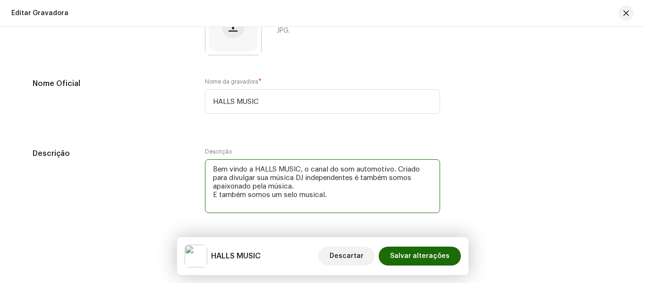
type textarea "Bem vindo a HALLS MUSIC, o canal do som automotivo. Criado para divulgar sua mú…"
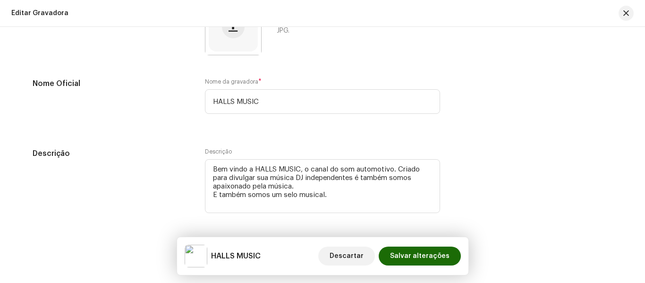
click at [518, 173] on div "Descrição Descrição" at bounding box center [323, 187] width 580 height 78
click at [424, 258] on span "Salvar alterações" at bounding box center [420, 256] width 60 height 19
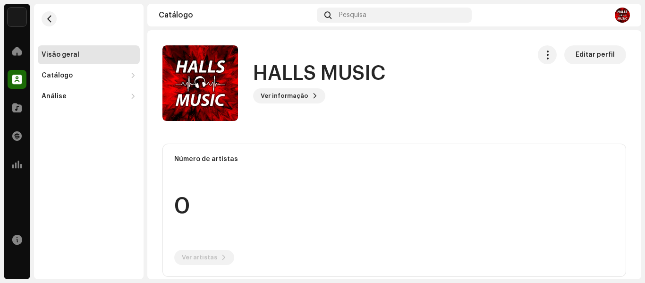
drag, startPoint x: 423, startPoint y: 161, endPoint x: 618, endPoint y: 88, distance: 207.9
click at [618, 88] on div "Editar perfil" at bounding box center [582, 83] width 88 height 76
click at [543, 55] on span "button" at bounding box center [547, 55] width 9 height 8
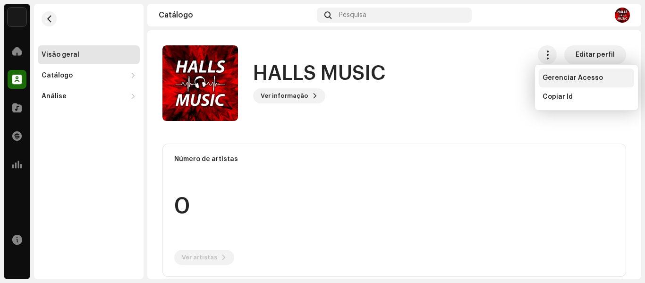
click at [573, 78] on span "Gerenciar Acesso" at bounding box center [573, 78] width 60 height 8
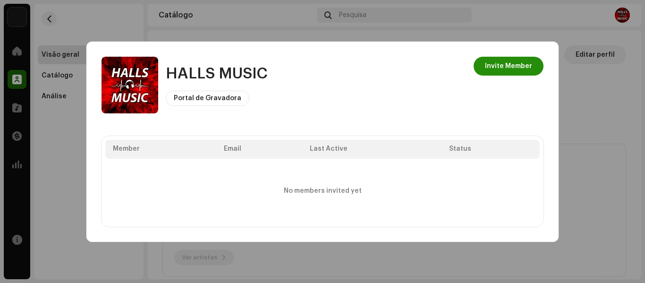
click at [526, 67] on span "Invite Member" at bounding box center [508, 66] width 47 height 19
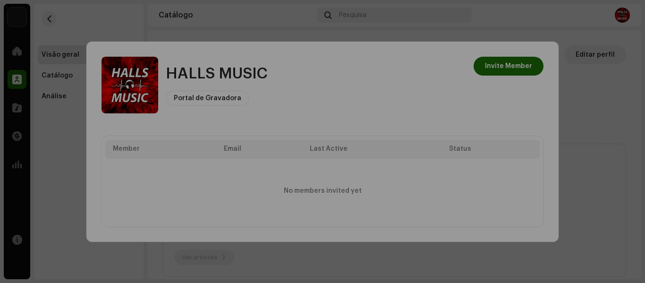
click at [599, 122] on div "Acessar Portal da Gravadora O portal exibe apenas informações de ativos onde HA…" at bounding box center [322, 141] width 645 height 283
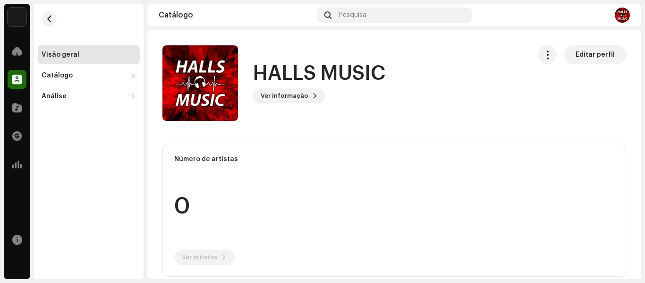
click at [634, 137] on div "HALLS MUSIC Portal de Gravadora Invite Member Member Email Last Active Status N…" at bounding box center [322, 141] width 645 height 283
click at [20, 106] on span at bounding box center [16, 108] width 9 height 8
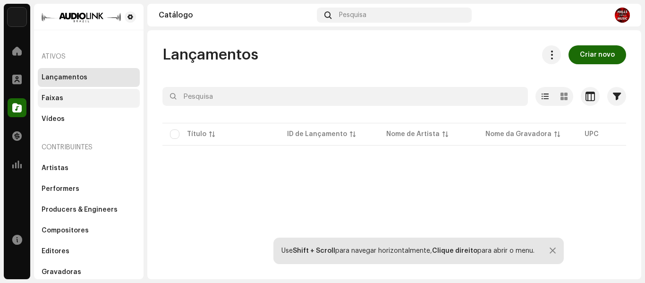
click at [74, 103] on div "Faixas" at bounding box center [89, 98] width 102 height 19
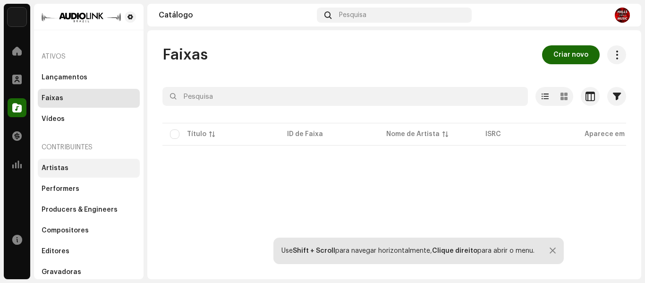
click at [81, 170] on div "Artistas" at bounding box center [89, 168] width 94 height 8
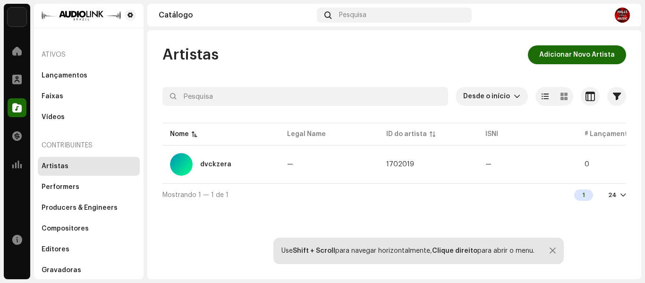
scroll to position [2, 0]
click at [223, 164] on div "dvckzera" at bounding box center [215, 164] width 31 height 7
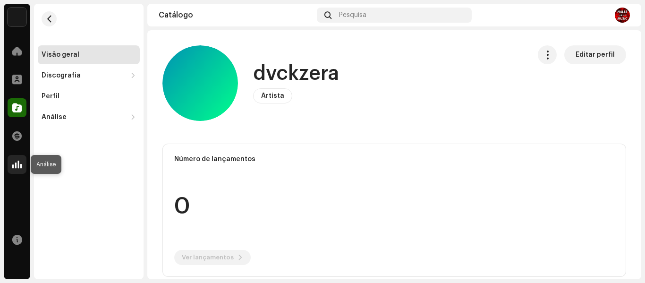
click at [17, 162] on span at bounding box center [16, 165] width 9 height 8
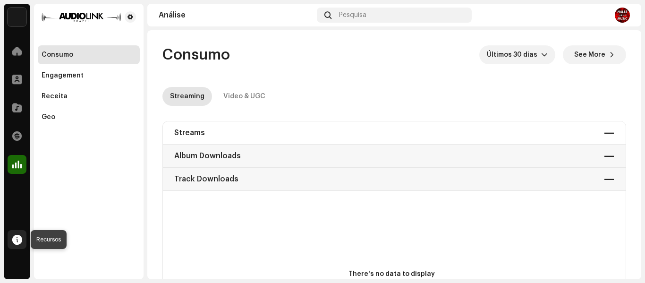
click at [20, 236] on span at bounding box center [17, 240] width 10 height 8
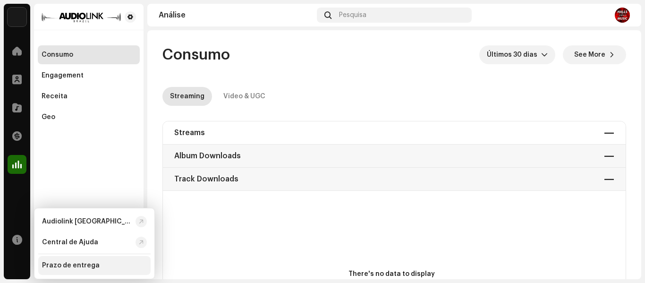
click at [92, 266] on div "Prazo de entrega" at bounding box center [71, 266] width 58 height 8
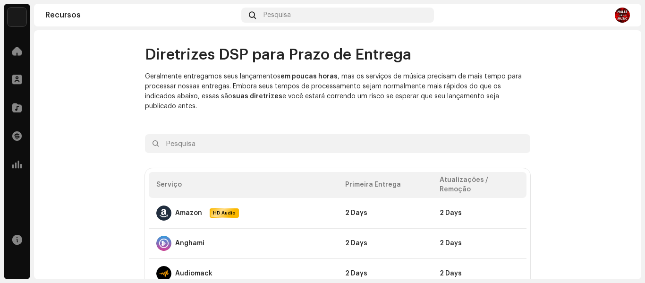
click at [13, 53] on span at bounding box center [16, 51] width 9 height 8
